Goal: Information Seeking & Learning: Compare options

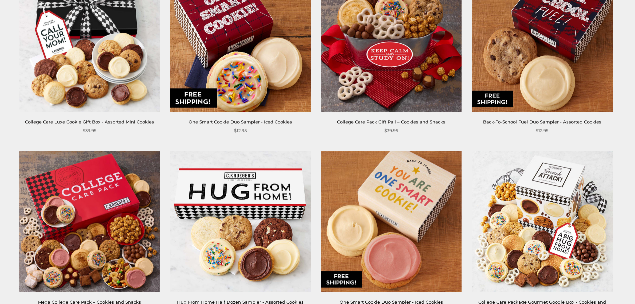
scroll to position [333, 0]
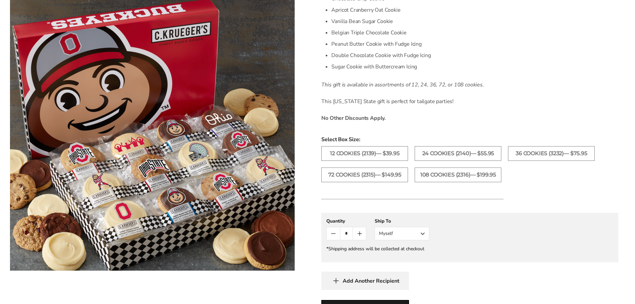
scroll to position [167, 0]
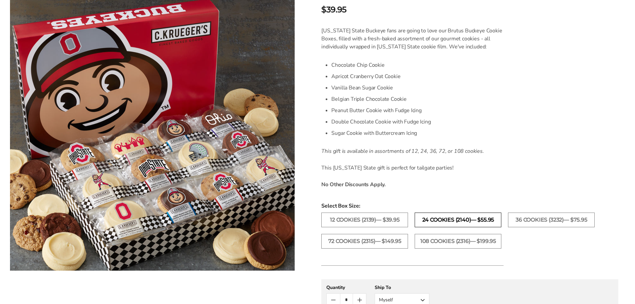
click at [439, 219] on label "24 Cookies (2140)— $55.95" at bounding box center [458, 219] width 87 height 15
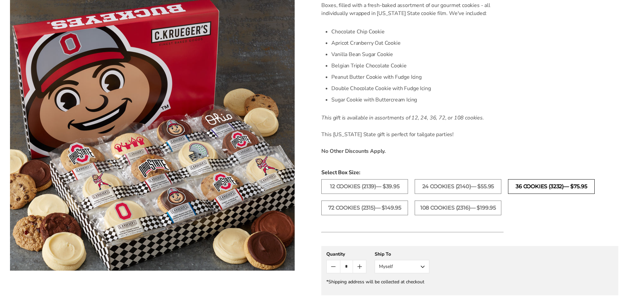
click at [524, 186] on label "36 Cookies (3232)— $75.95" at bounding box center [551, 186] width 87 height 15
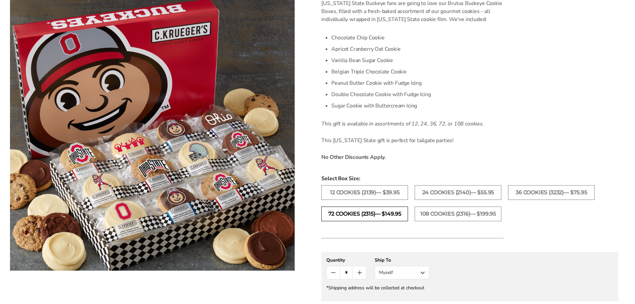
scroll to position [200, 0]
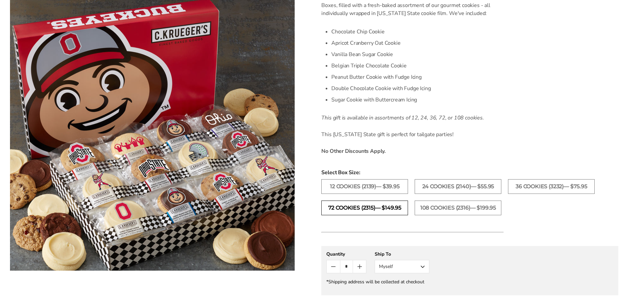
click at [374, 209] on label "72 Cookies (2315)— $149.95" at bounding box center [364, 207] width 87 height 15
click at [446, 212] on label "108 Cookies (2316)— $199.95" at bounding box center [458, 207] width 87 height 15
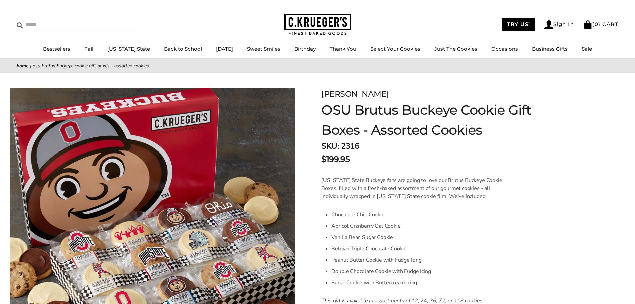
scroll to position [33, 0]
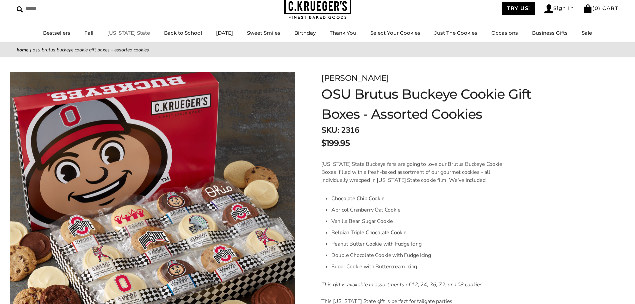
click at [127, 35] on link "[US_STATE] State" at bounding box center [128, 33] width 43 height 6
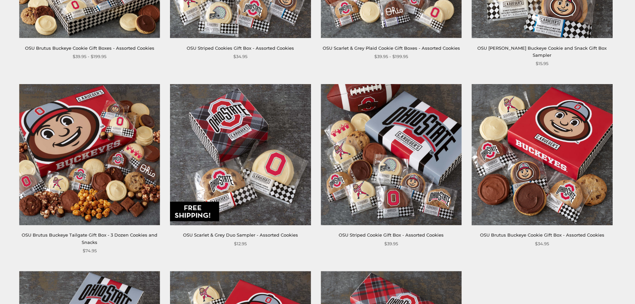
scroll to position [133, 0]
